Goal: Transaction & Acquisition: Purchase product/service

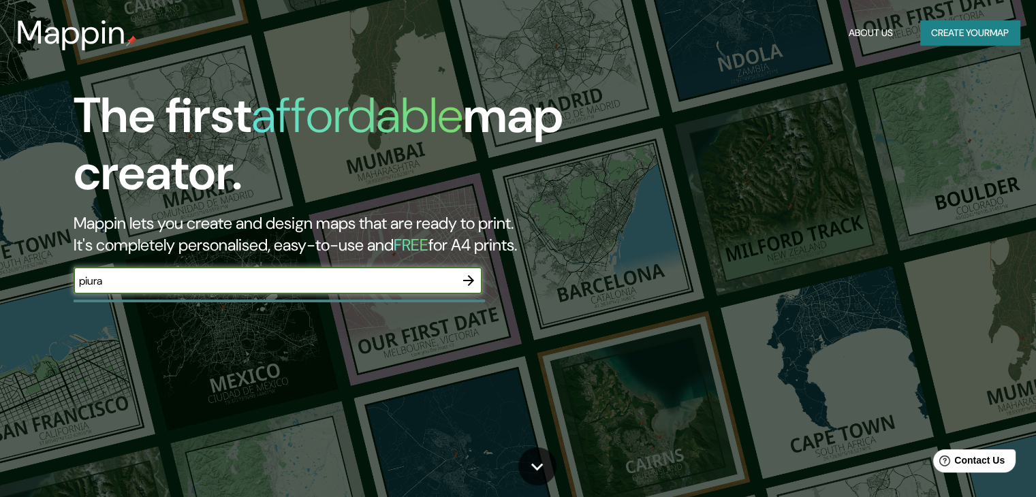
type input "piura"
click at [469, 279] on icon "button" at bounding box center [469, 281] width 16 height 16
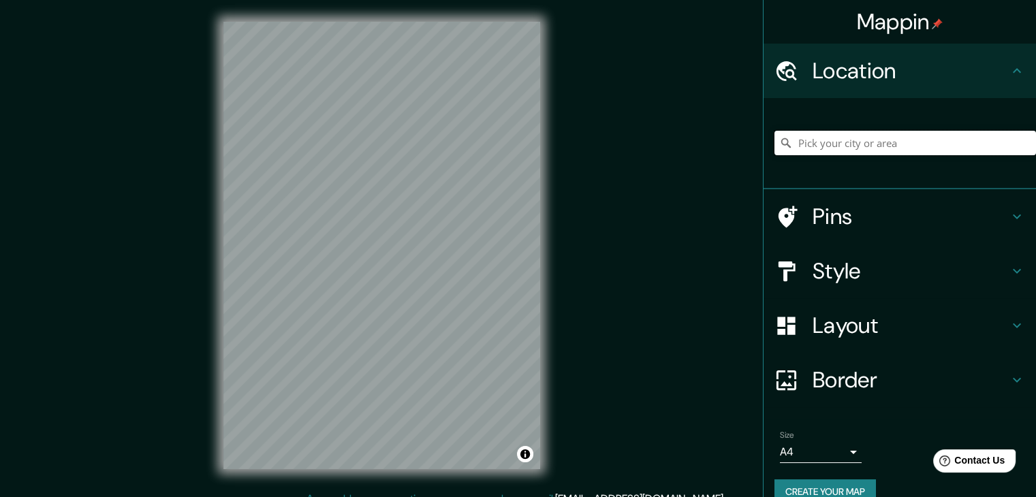
click at [875, 138] on input "Pick your city or area" at bounding box center [906, 143] width 262 height 25
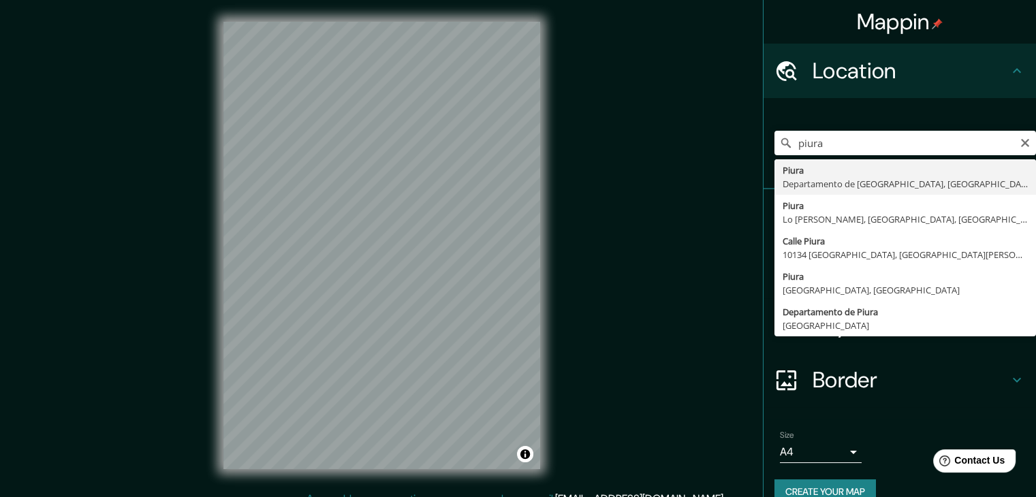
type input "Piura, [GEOGRAPHIC_DATA], [GEOGRAPHIC_DATA]"
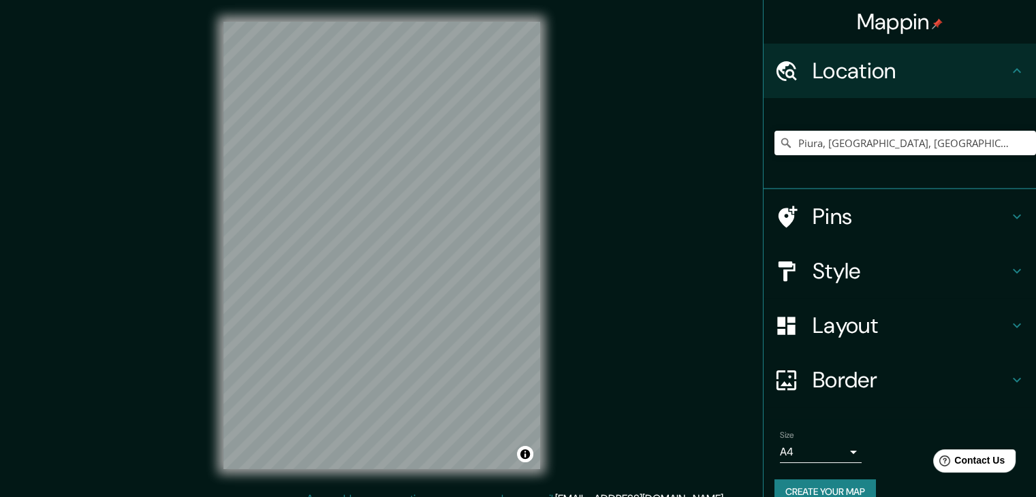
click at [872, 325] on h4 "Layout" at bounding box center [911, 325] width 196 height 27
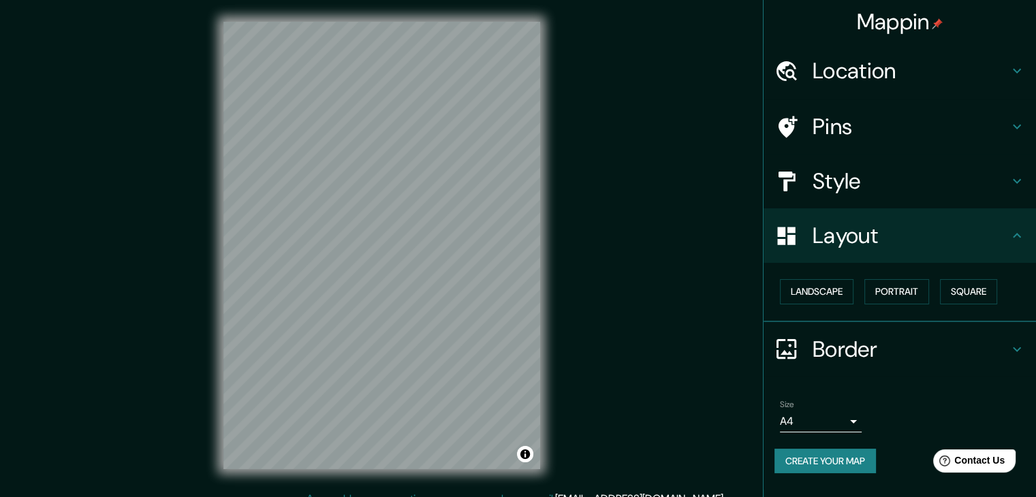
click at [878, 238] on h4 "Layout" at bounding box center [911, 235] width 196 height 27
click at [878, 173] on h4 "Style" at bounding box center [911, 181] width 196 height 27
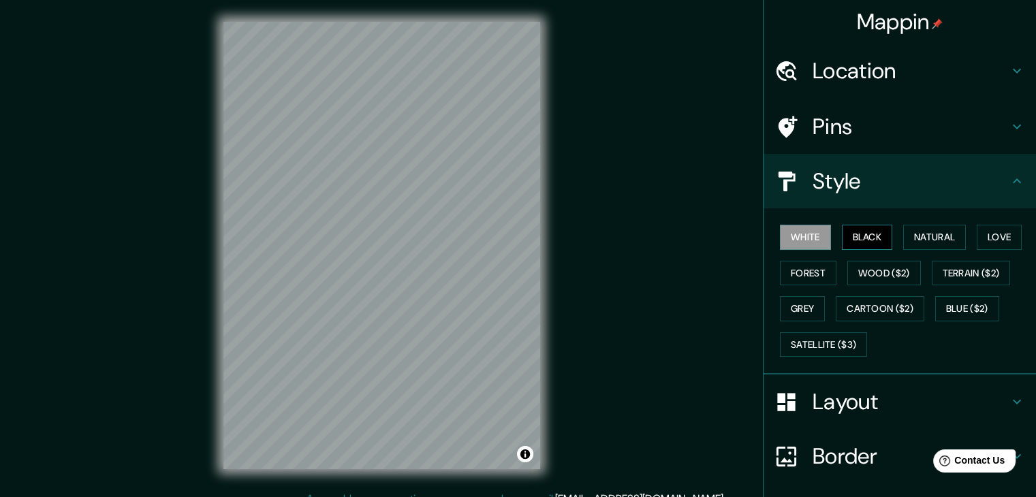
click at [854, 238] on button "Black" at bounding box center [867, 237] width 51 height 25
click at [918, 238] on button "Natural" at bounding box center [935, 237] width 63 height 25
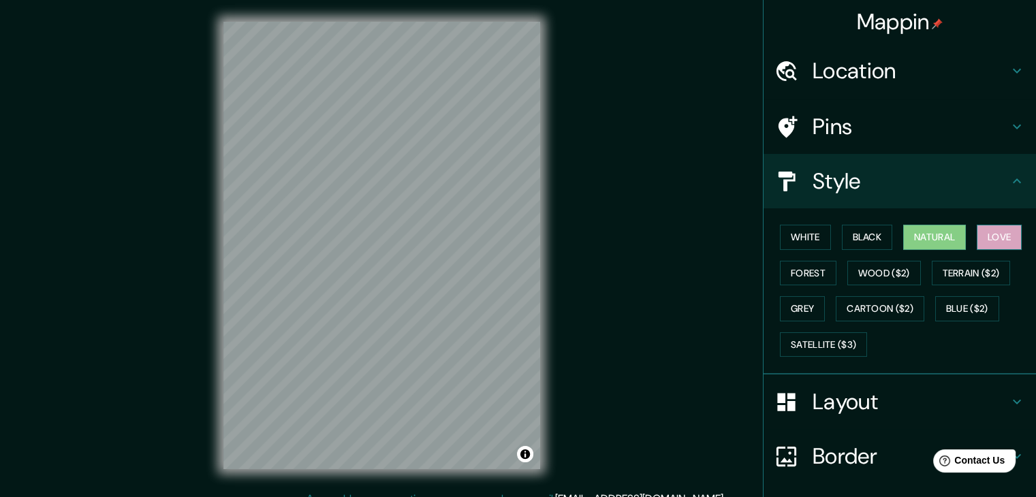
click at [1002, 231] on button "Love" at bounding box center [999, 237] width 45 height 25
click at [803, 273] on button "Forest" at bounding box center [808, 273] width 57 height 25
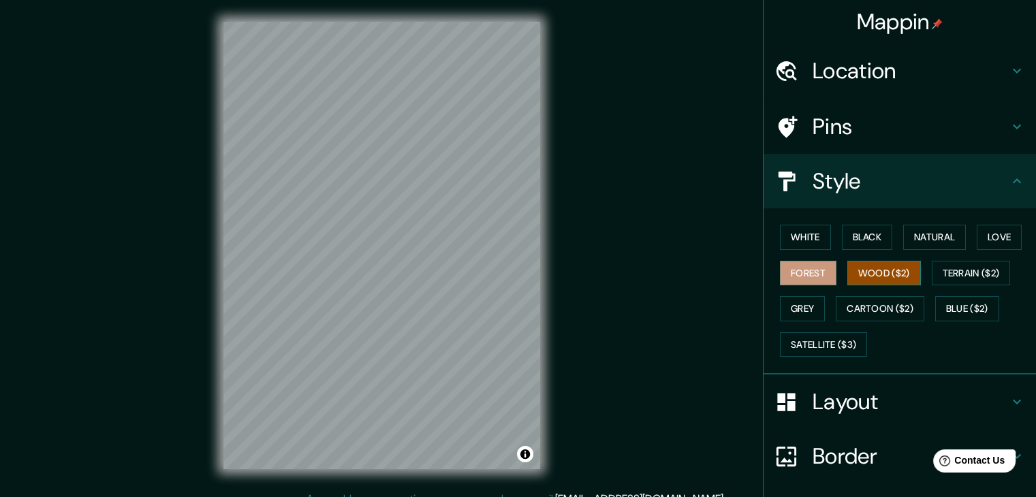
click at [864, 271] on button "Wood ($2)" at bounding box center [885, 273] width 74 height 25
click at [801, 306] on button "Grey" at bounding box center [802, 308] width 45 height 25
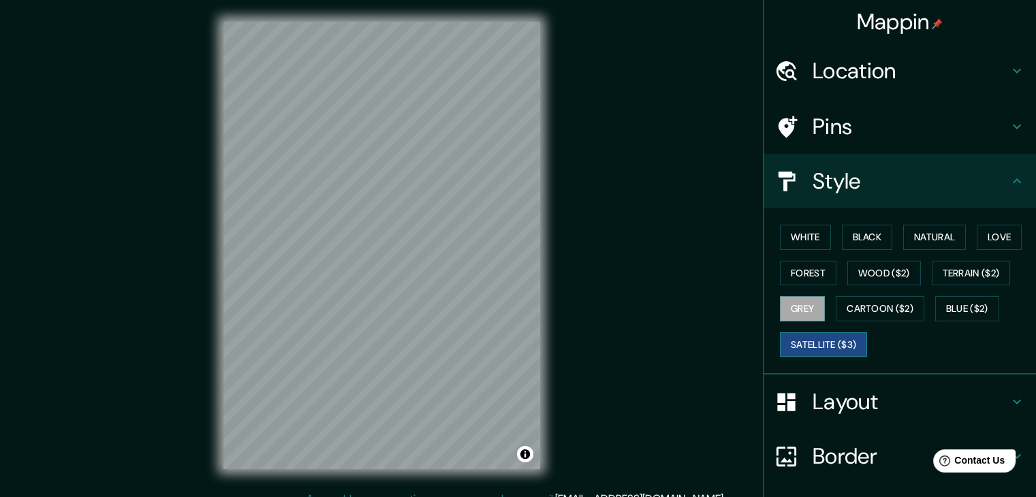
click at [822, 339] on button "Satellite ($3)" at bounding box center [823, 345] width 87 height 25
click at [856, 307] on button "Cartoon ($2)" at bounding box center [880, 308] width 89 height 25
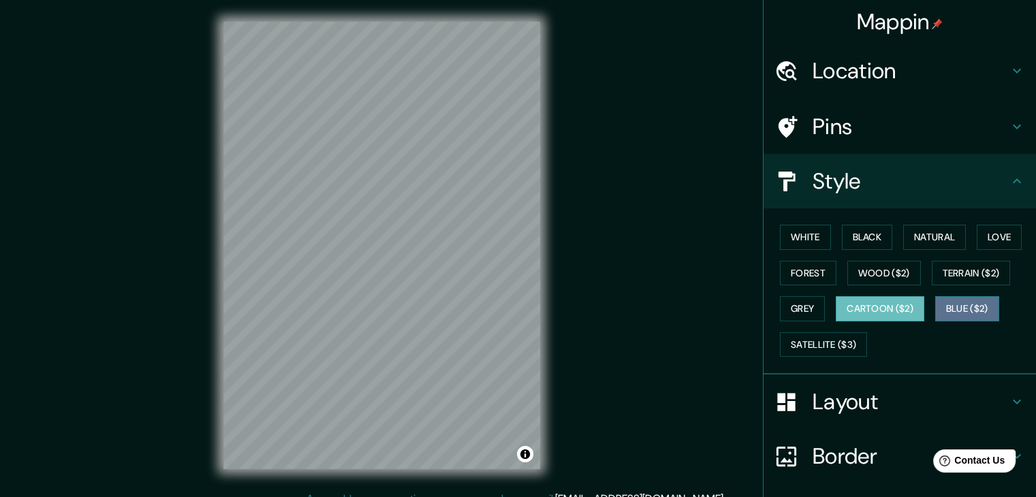
click at [975, 306] on button "Blue ($2)" at bounding box center [968, 308] width 64 height 25
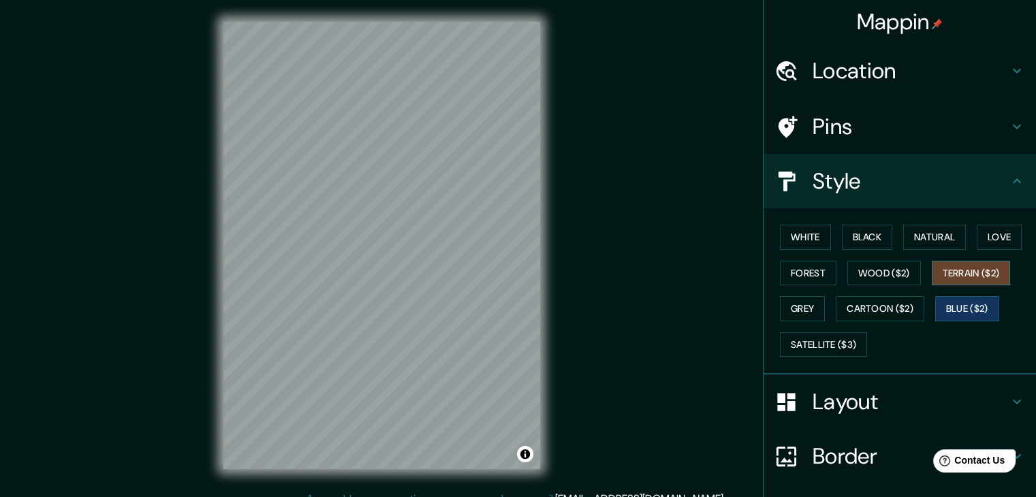
click at [965, 270] on button "Terrain ($2)" at bounding box center [971, 273] width 79 height 25
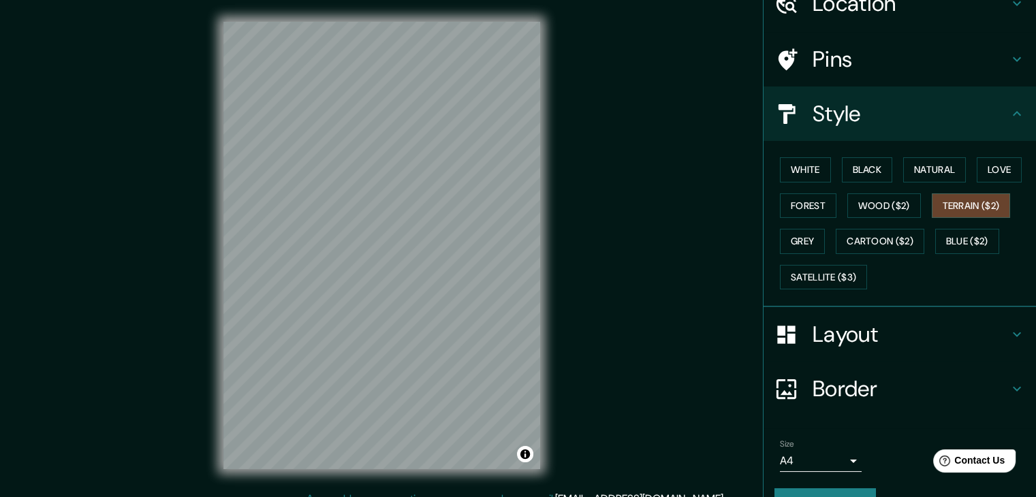
scroll to position [68, 0]
click at [853, 204] on button "Wood ($2)" at bounding box center [885, 205] width 74 height 25
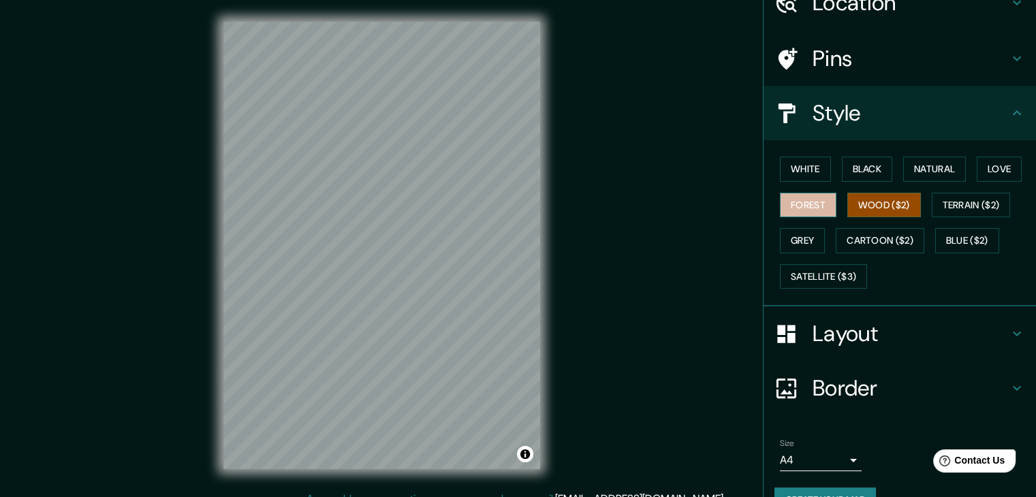
click at [797, 209] on button "Forest" at bounding box center [808, 205] width 57 height 25
click at [784, 182] on div "White Black Natural Love Forest Wood ($2) Terrain ($2) Grey Cartoon ($2) Blue (…" at bounding box center [906, 222] width 262 height 143
click at [780, 180] on button "White" at bounding box center [805, 169] width 51 height 25
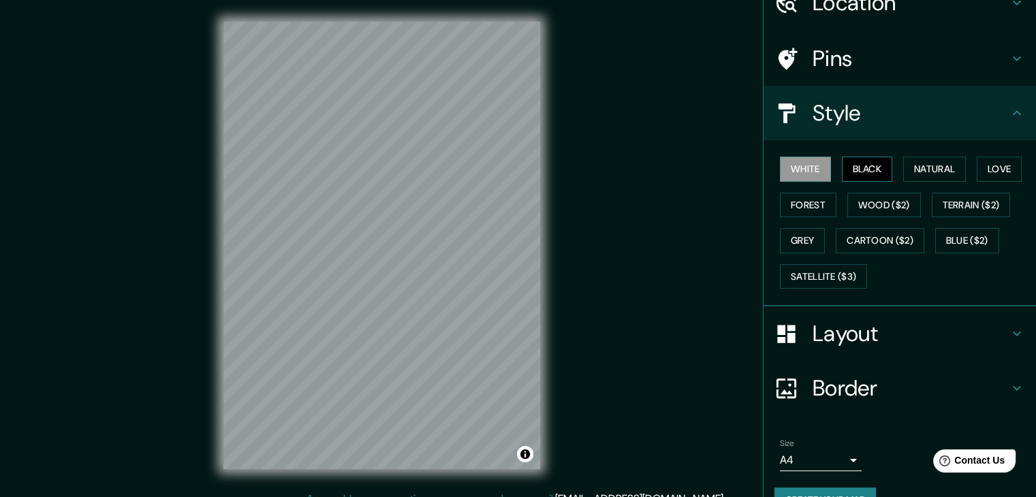
click at [844, 172] on button "Black" at bounding box center [867, 169] width 51 height 25
click at [905, 169] on button "Natural" at bounding box center [935, 169] width 63 height 25
click at [986, 161] on button "Love" at bounding box center [999, 169] width 45 height 25
click at [951, 164] on button "Natural" at bounding box center [935, 169] width 63 height 25
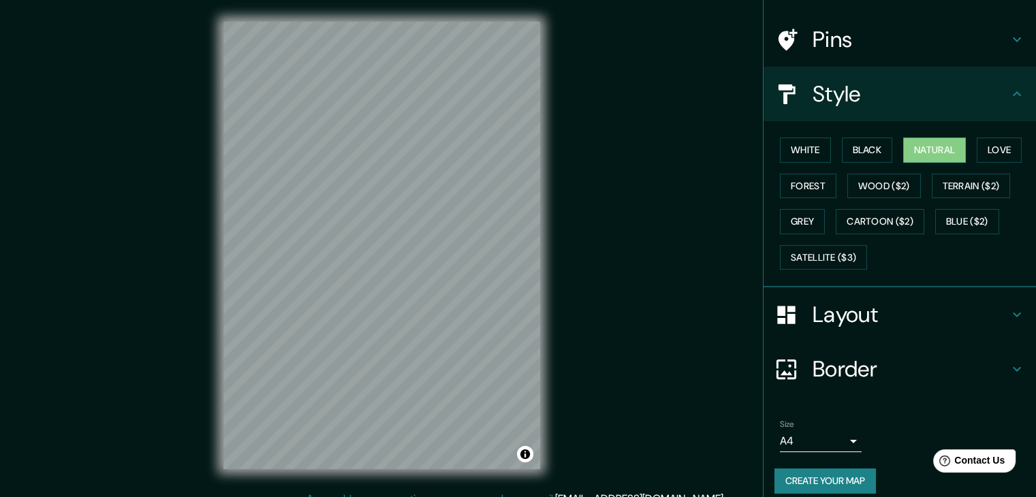
scroll to position [98, 0]
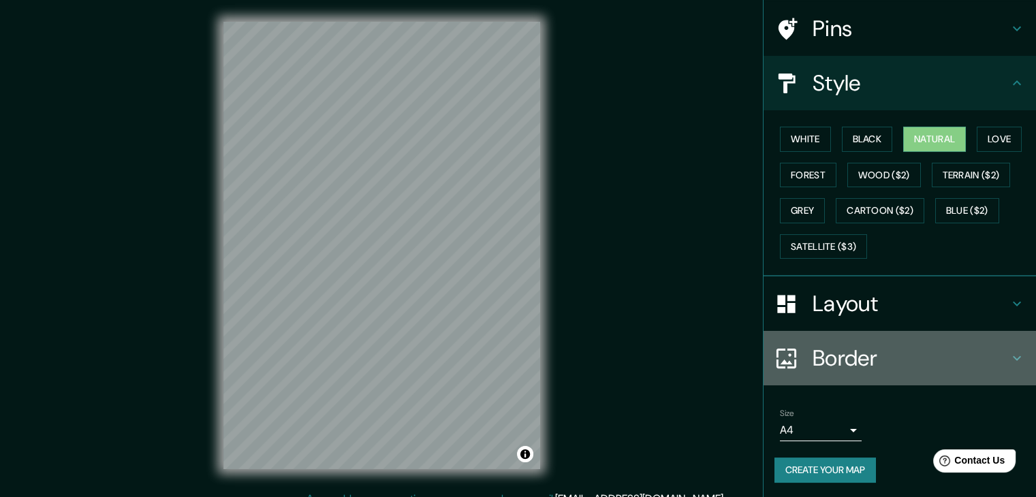
click at [864, 345] on h4 "Border" at bounding box center [911, 358] width 196 height 27
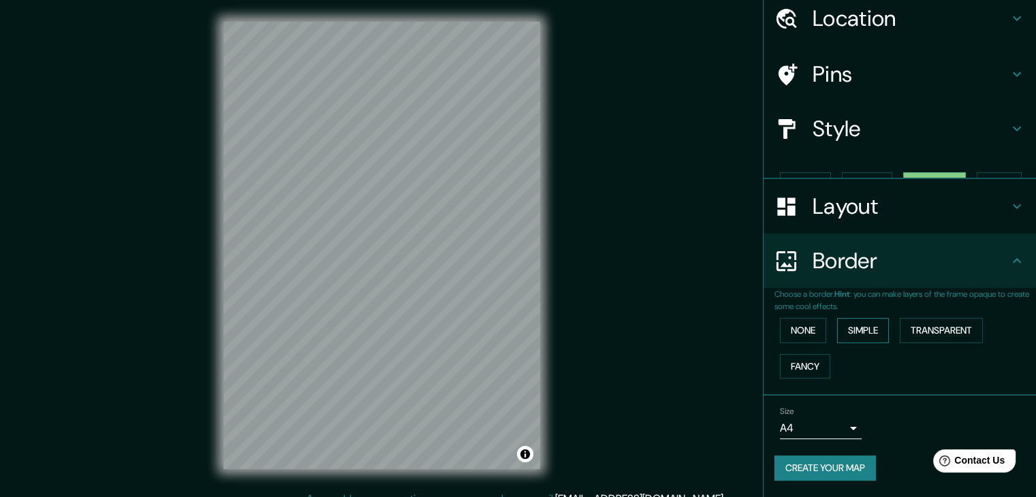
scroll to position [29, 0]
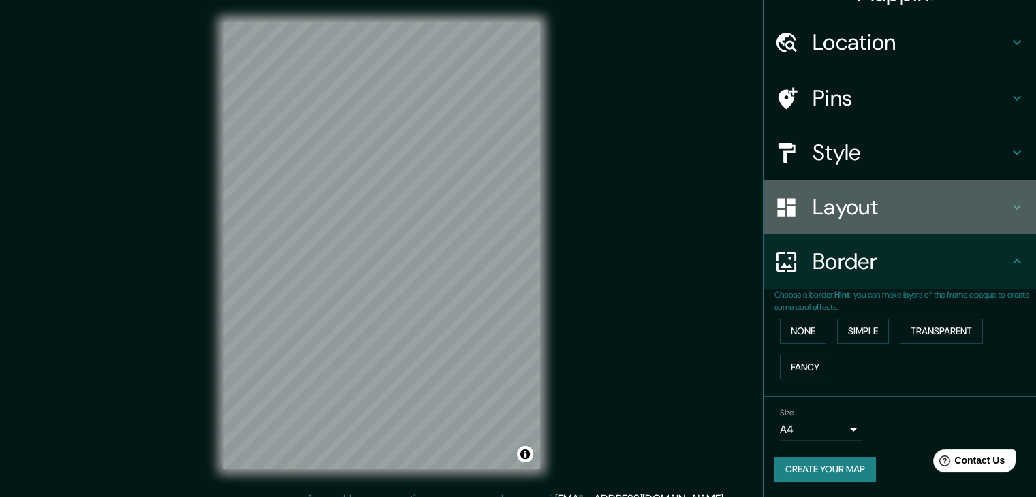
click at [865, 210] on h4 "Layout" at bounding box center [911, 207] width 196 height 27
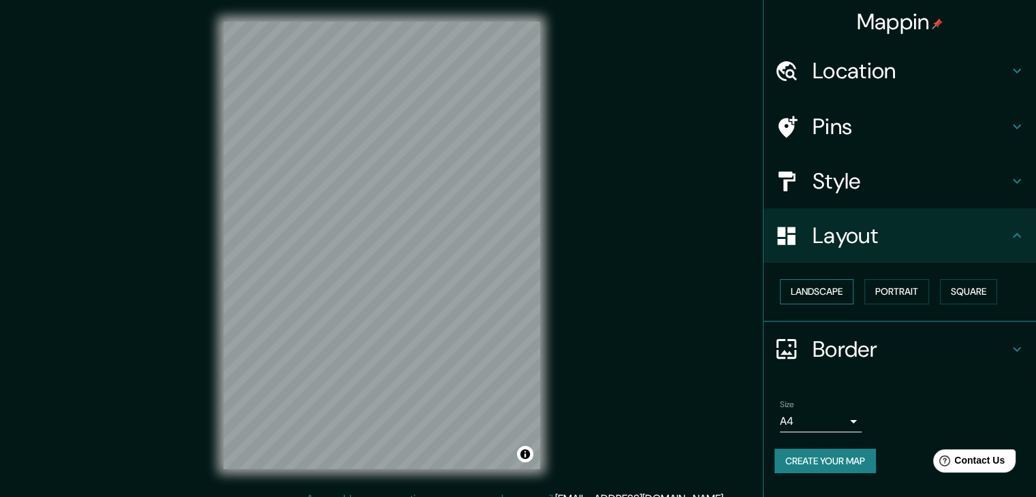
click at [833, 295] on button "Landscape" at bounding box center [817, 291] width 74 height 25
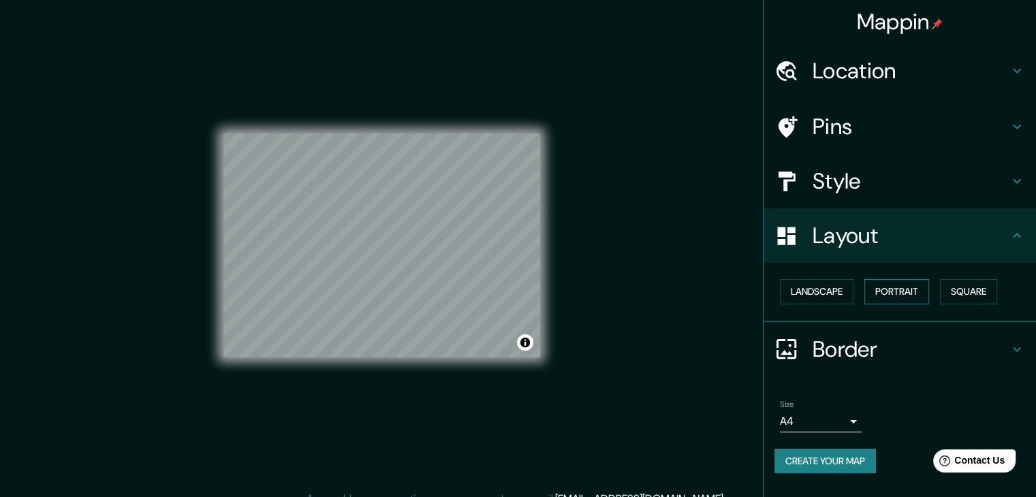
click at [902, 291] on button "Portrait" at bounding box center [897, 291] width 65 height 25
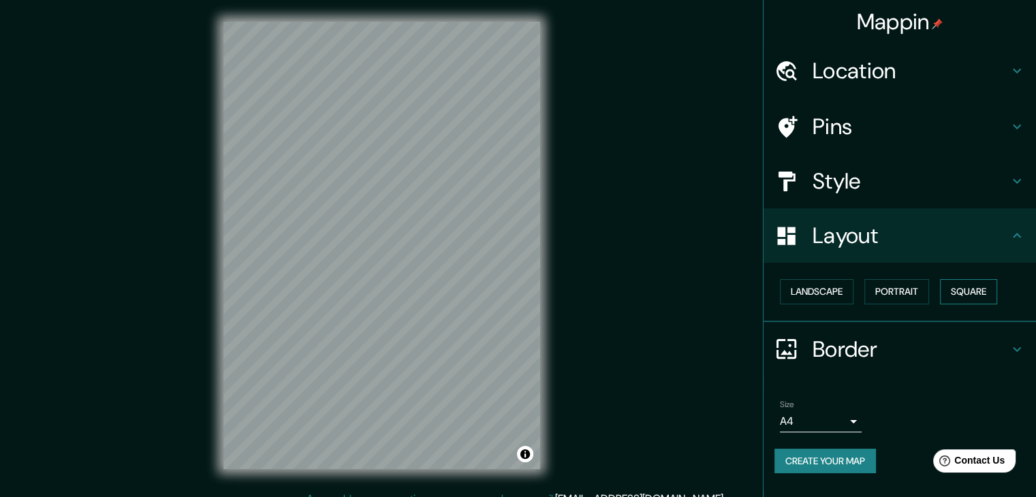
click at [973, 286] on button "Square" at bounding box center [968, 291] width 57 height 25
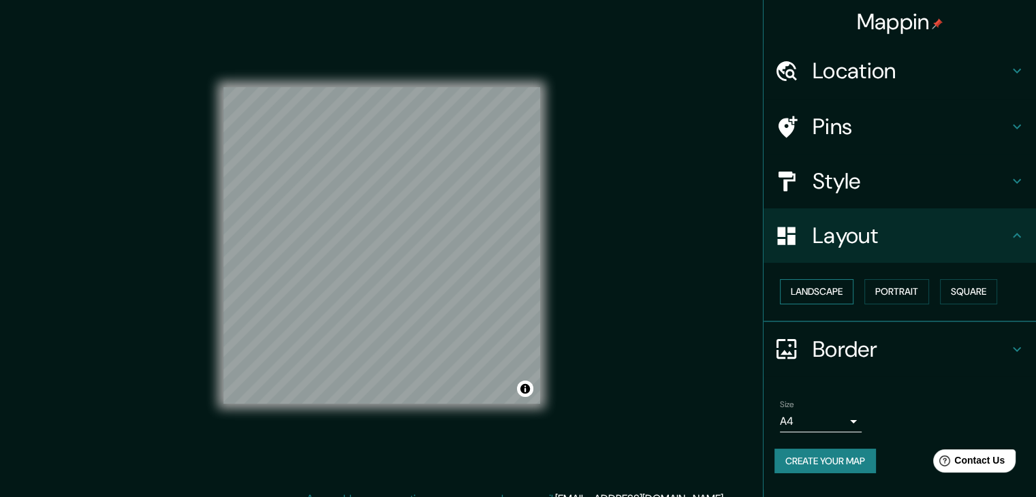
click at [829, 290] on button "Landscape" at bounding box center [817, 291] width 74 height 25
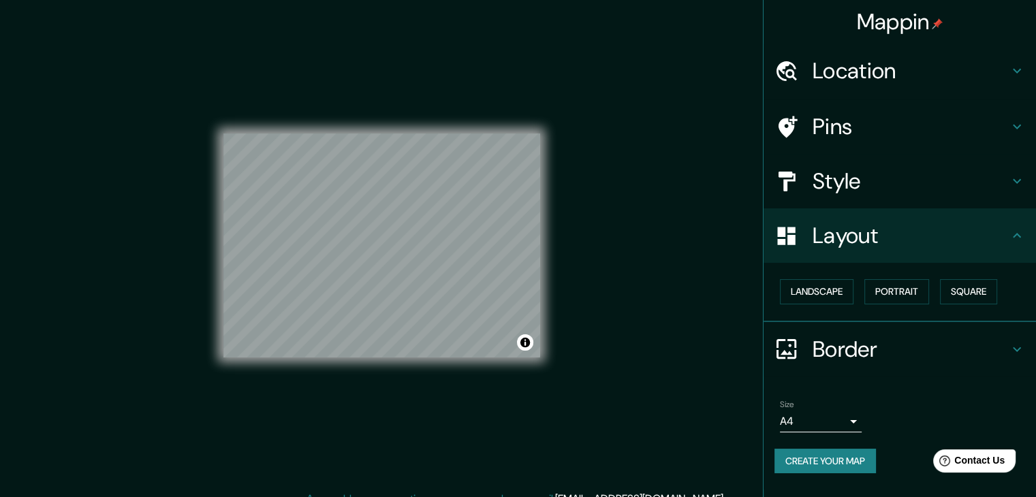
click at [845, 348] on h4 "Border" at bounding box center [911, 349] width 196 height 27
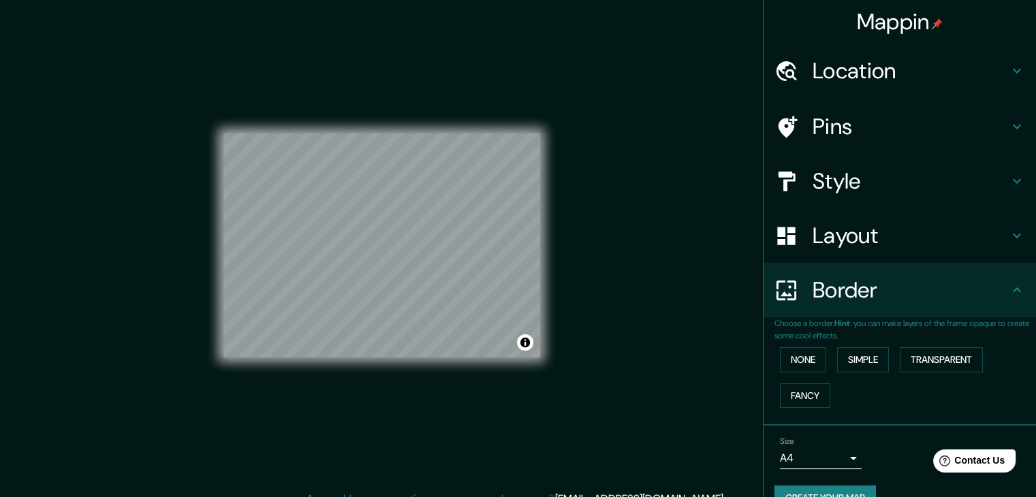
click at [850, 245] on h4 "Layout" at bounding box center [911, 235] width 196 height 27
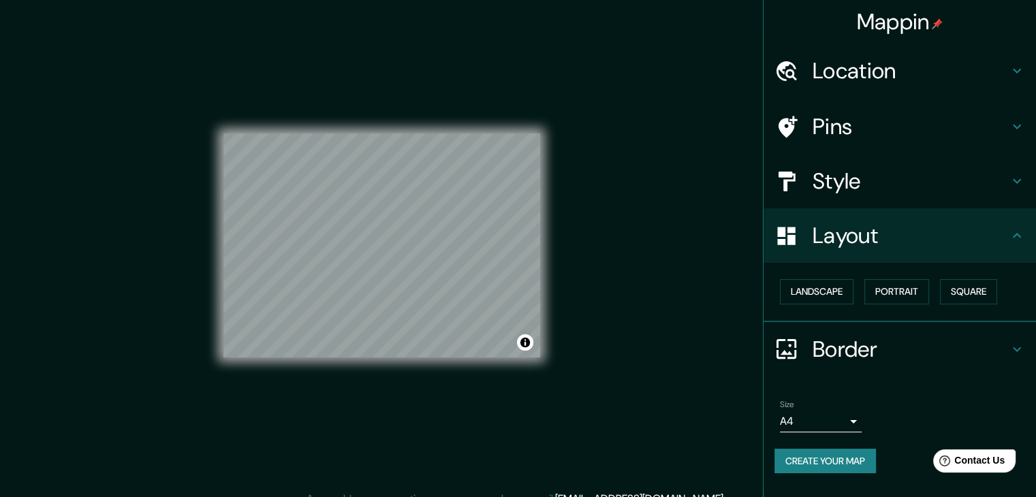
click at [827, 330] on div "Border" at bounding box center [900, 349] width 273 height 55
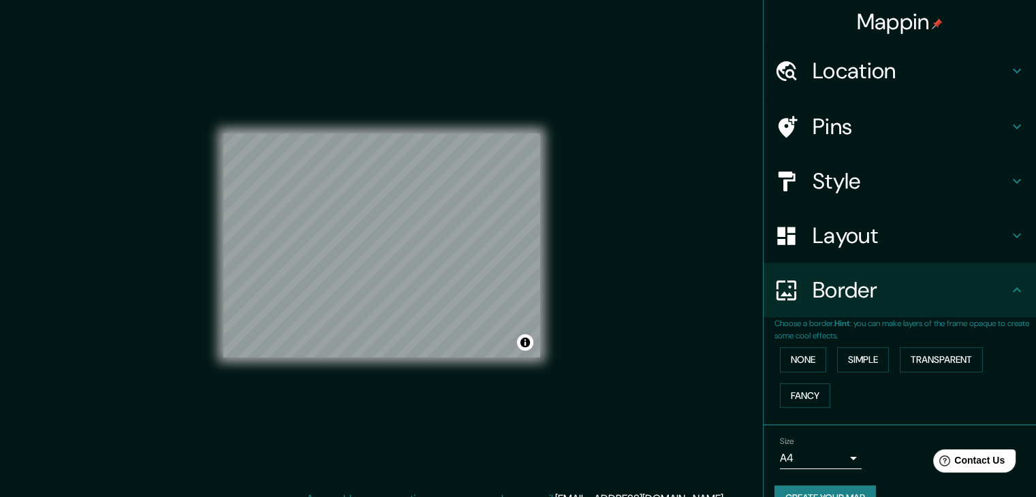
click at [867, 382] on div "None Simple Transparent Fancy" at bounding box center [906, 378] width 262 height 72
click at [856, 363] on button "Simple" at bounding box center [863, 360] width 52 height 25
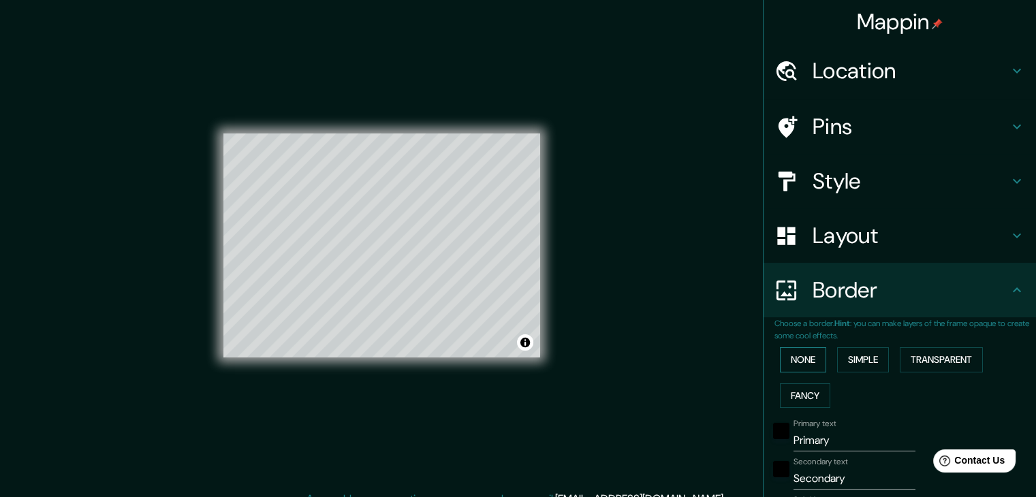
click at [781, 358] on button "None" at bounding box center [803, 360] width 46 height 25
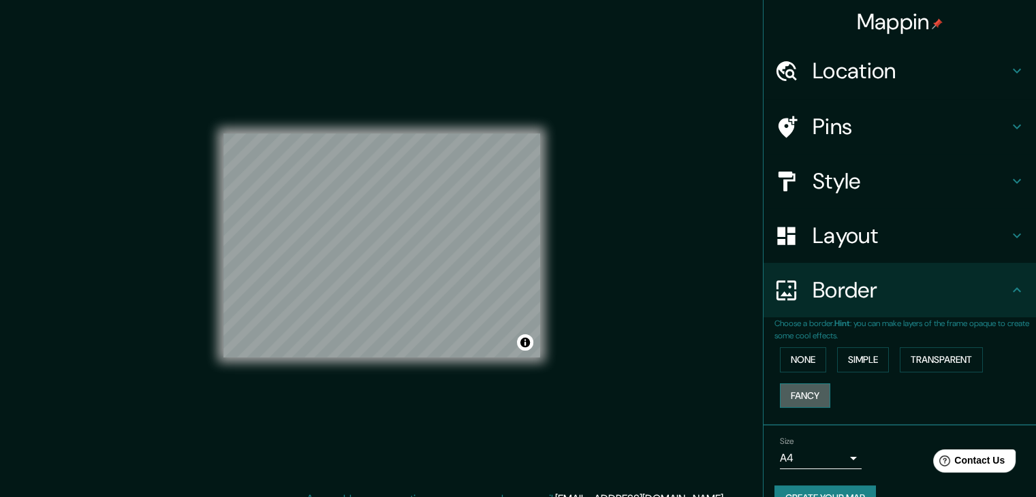
click at [787, 386] on button "Fancy" at bounding box center [805, 396] width 50 height 25
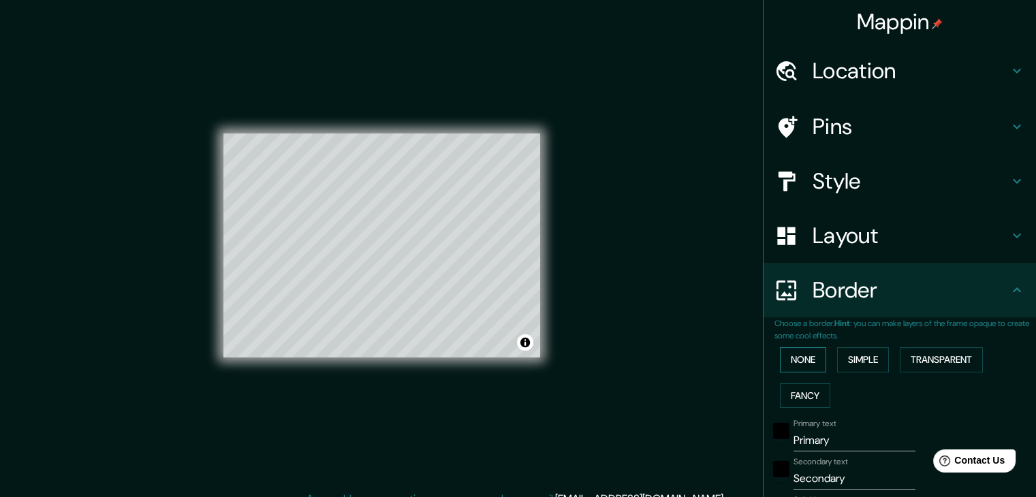
click at [790, 356] on button "None" at bounding box center [803, 360] width 46 height 25
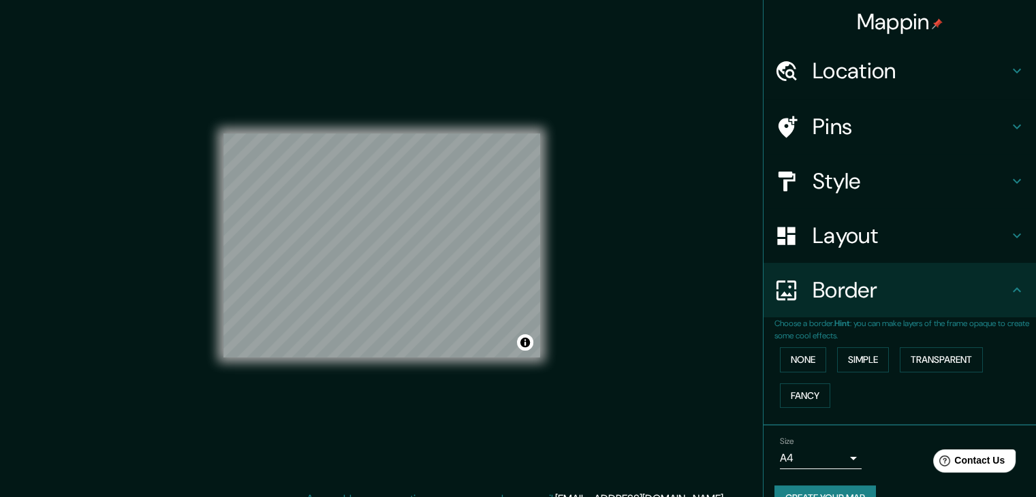
click at [851, 233] on h4 "Layout" at bounding box center [911, 235] width 196 height 27
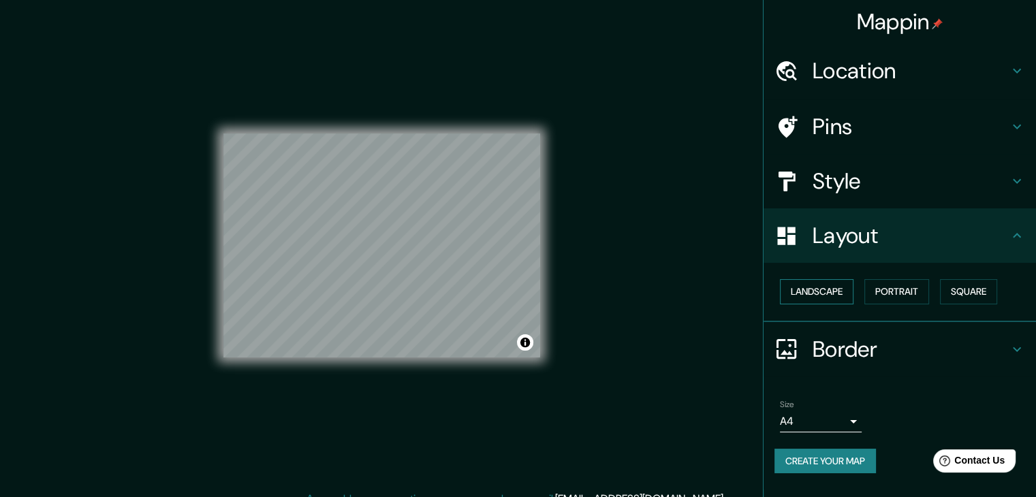
click at [835, 290] on button "Landscape" at bounding box center [817, 291] width 74 height 25
click at [908, 295] on button "Portrait" at bounding box center [897, 291] width 65 height 25
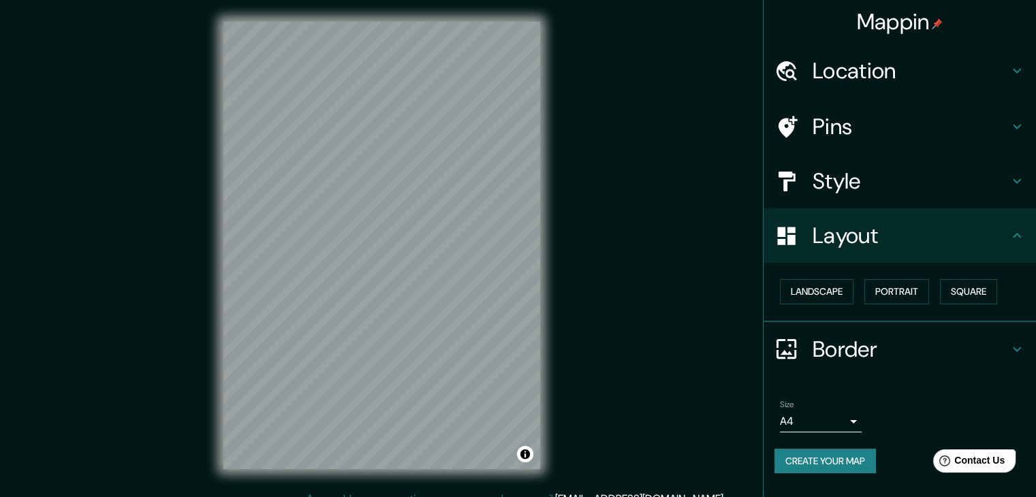
click at [897, 197] on div "Style" at bounding box center [900, 181] width 273 height 55
